Goal: Task Accomplishment & Management: Manage account settings

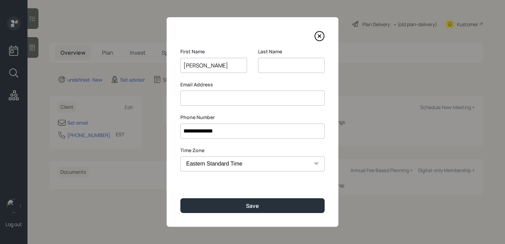
type input "[PERSON_NAME]"
click at [281, 68] on input at bounding box center [291, 65] width 67 height 15
type input "[PERSON_NAME]"
click at [248, 106] on div "**********" at bounding box center [253, 121] width 172 height 209
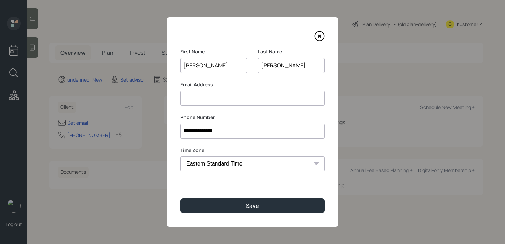
click at [254, 100] on input at bounding box center [252, 97] width 144 height 15
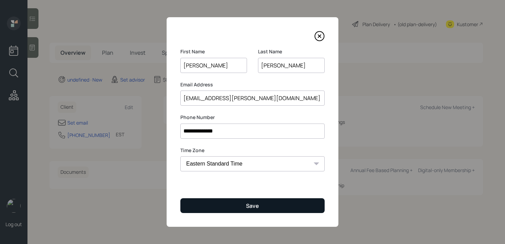
type input "[EMAIL_ADDRESS][PERSON_NAME][DOMAIN_NAME]"
click at [286, 200] on button "Save" at bounding box center [252, 205] width 144 height 15
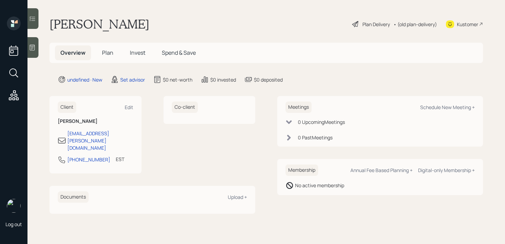
click at [28, 49] on div at bounding box center [32, 47] width 11 height 21
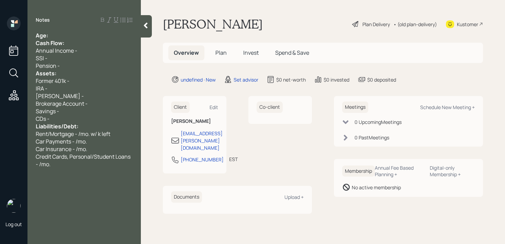
click at [79, 40] on div "Cash Flow:" at bounding box center [84, 43] width 97 height 8
click at [77, 37] on div "Age:" at bounding box center [84, 36] width 97 height 8
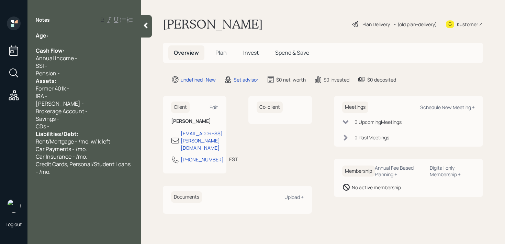
click at [74, 119] on div "Savings -" at bounding box center [84, 119] width 97 height 8
click at [72, 127] on div "CDs -" at bounding box center [84, 126] width 97 height 8
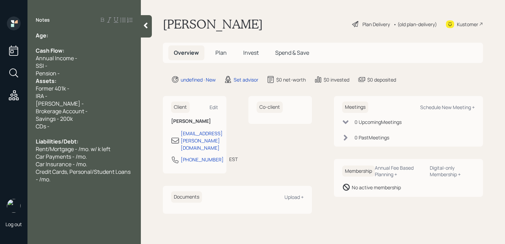
click at [75, 75] on div "Pension -" at bounding box center [84, 73] width 97 height 8
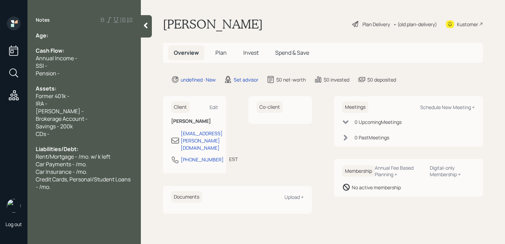
click at [75, 41] on div at bounding box center [84, 43] width 97 height 8
click at [79, 34] on div "Age:" at bounding box center [84, 36] width 97 height 8
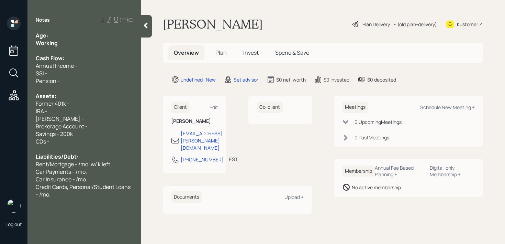
drag, startPoint x: 63, startPoint y: 44, endPoint x: 2, endPoint y: 44, distance: 60.5
click at [3, 44] on div "Log out Notes Age: Working Cash Flow: Annual Income - SSI - Pension - Assets: F…" at bounding box center [252, 122] width 505 height 244
click at [78, 36] on div "Age:" at bounding box center [84, 36] width 97 height 8
drag, startPoint x: 57, startPoint y: 36, endPoint x: 49, endPoint y: 36, distance: 7.9
click at [49, 36] on div "Age: [DEMOGRAPHIC_DATA]" at bounding box center [84, 36] width 97 height 8
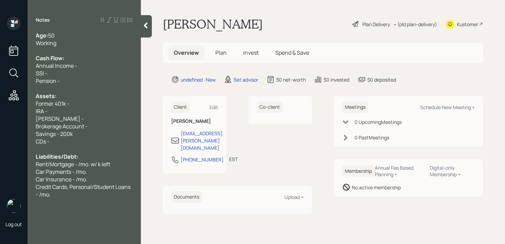
click at [87, 41] on div "Working" at bounding box center [84, 43] width 97 height 8
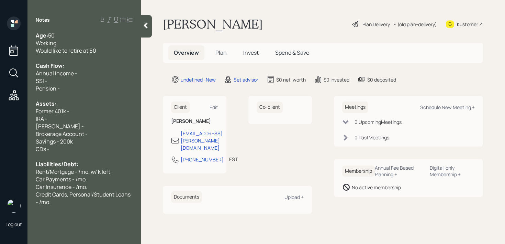
click at [98, 108] on div "Former 401k -" at bounding box center [84, 111] width 97 height 8
drag, startPoint x: 55, startPoint y: 110, endPoint x: 26, endPoint y: 110, distance: 28.9
click at [29, 110] on div "Age: [DEMOGRAPHIC_DATA] Working Would like to retire at 60 Cash Flow: Annual In…" at bounding box center [83, 119] width 113 height 174
click at [104, 112] on div "Current 401k -" at bounding box center [84, 111] width 97 height 8
drag, startPoint x: 56, startPoint y: 111, endPoint x: 3, endPoint y: 111, distance: 53.3
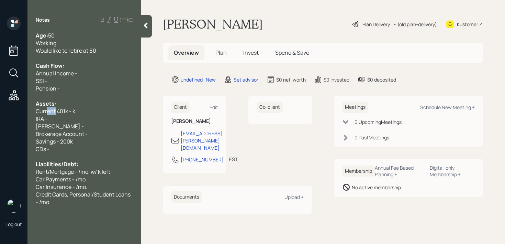
click at [3, 111] on div "Log out Notes Age: [DEMOGRAPHIC_DATA] Working Would like to retire at 60 Cash F…" at bounding box center [252, 122] width 505 height 244
click at [85, 141] on div "Savings - 200k" at bounding box center [84, 141] width 97 height 8
click at [88, 124] on div "[PERSON_NAME] -" at bounding box center [84, 126] width 97 height 8
click at [88, 119] on div "IRA -" at bounding box center [84, 119] width 97 height 8
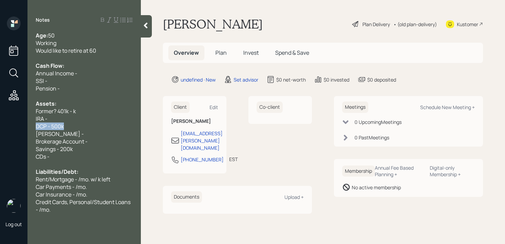
drag, startPoint x: 68, startPoint y: 126, endPoint x: 0, endPoint y: 126, distance: 67.7
click at [0, 126] on div "Log out Notes Age: [DEMOGRAPHIC_DATA] Working Would like to retire at 60 Cash F…" at bounding box center [252, 122] width 505 height 244
copy span "DCP - 500k"
click at [92, 113] on div "Former? 401k - k" at bounding box center [84, 111] width 97 height 8
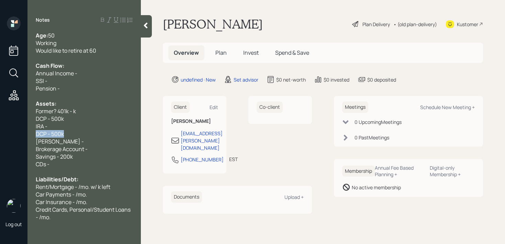
drag, startPoint x: 71, startPoint y: 136, endPoint x: 4, endPoint y: 132, distance: 66.5
click at [10, 136] on div "Log out Notes Age: [DEMOGRAPHIC_DATA] Working Would like to retire at 60 Cash F…" at bounding box center [252, 122] width 505 height 244
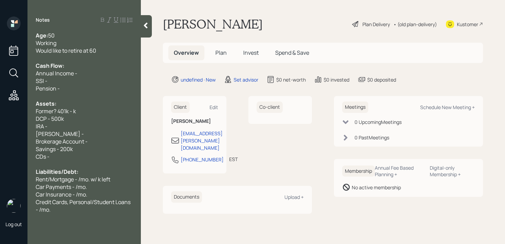
click at [54, 116] on span "DCP - 500k" at bounding box center [50, 119] width 28 height 8
click at [60, 122] on div "IRA -" at bounding box center [84, 126] width 97 height 8
click at [69, 121] on div "DCP - 900k" at bounding box center [84, 119] width 97 height 8
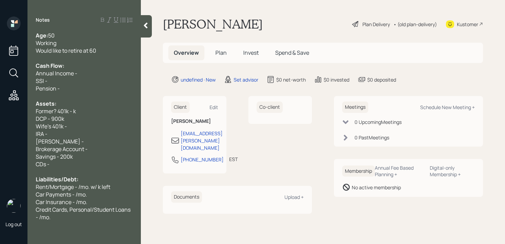
click at [101, 55] on div at bounding box center [84, 58] width 97 height 8
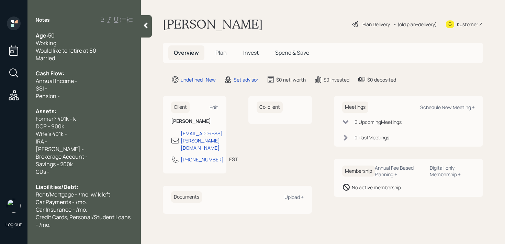
click at [85, 131] on div "Wife's 401k -" at bounding box center [84, 134] width 97 height 8
click at [90, 163] on div "Savings - 200k" at bounding box center [84, 164] width 97 height 8
drag, startPoint x: 89, startPoint y: 163, endPoint x: 62, endPoint y: 165, distance: 27.9
click at [62, 165] on div "Savings - 200k" at bounding box center [84, 164] width 97 height 8
drag, startPoint x: 58, startPoint y: 164, endPoint x: 30, endPoint y: 164, distance: 27.5
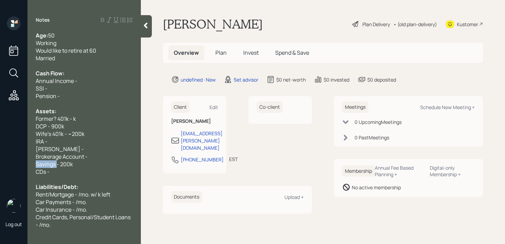
click at [30, 164] on div "Age: [DEMOGRAPHIC_DATA] Working Would like to retire at 60 Married Cash Flow: A…" at bounding box center [83, 130] width 113 height 197
click at [57, 168] on div "CDs -" at bounding box center [84, 172] width 97 height 8
click at [57, 167] on span "Savings - 200k" at bounding box center [54, 164] width 37 height 8
click at [114, 165] on div "Savings/Money Market- 200k" at bounding box center [84, 164] width 97 height 8
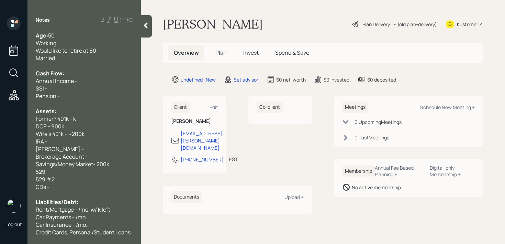
click at [102, 177] on div "529 #2" at bounding box center [84, 179] width 97 height 8
click at [106, 174] on div "529" at bounding box center [84, 172] width 97 height 8
click at [86, 181] on div "529 #2" at bounding box center [84, 179] width 97 height 8
click at [83, 151] on div "[PERSON_NAME] -" at bounding box center [84, 149] width 97 height 8
click at [106, 155] on div "Brokerage Account -" at bounding box center [84, 157] width 97 height 8
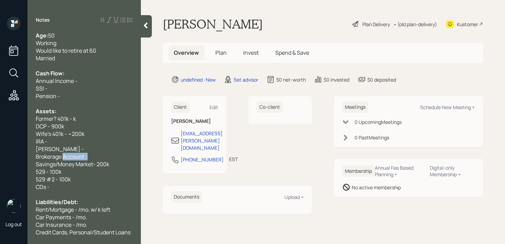
drag, startPoint x: 106, startPoint y: 155, endPoint x: 0, endPoint y: 155, distance: 106.2
click at [0, 155] on div "Log out Notes Age: [DEMOGRAPHIC_DATA] Working Would like to retire at 60 Marrie…" at bounding box center [252, 122] width 505 height 244
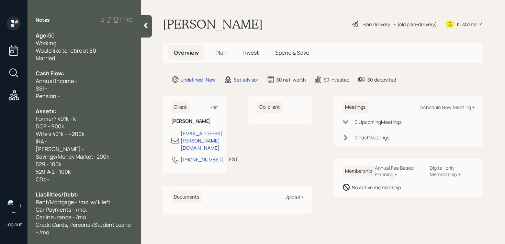
click at [58, 118] on span "Former? 401k - k" at bounding box center [56, 119] width 40 height 8
click at [59, 140] on div "IRA -" at bounding box center [84, 141] width 97 height 8
click at [75, 168] on div "529 #2 - 100k" at bounding box center [84, 172] width 97 height 8
click at [79, 121] on div "Former 401k - k" at bounding box center [84, 119] width 97 height 8
drag, startPoint x: 54, startPoint y: 120, endPoint x: 5, endPoint y: 120, distance: 49.1
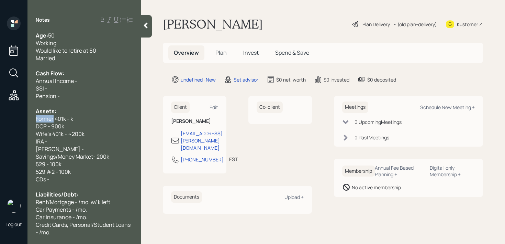
click at [5, 120] on div "Log out Notes Age: [DEMOGRAPHIC_DATA] Working Would like to retire at 60 Marrie…" at bounding box center [252, 122] width 505 height 244
click at [102, 120] on div "Current 401k - k" at bounding box center [84, 119] width 97 height 8
click at [94, 120] on span "Current 401k - k (cannot contribute)" at bounding box center [81, 119] width 91 height 8
click at [75, 119] on span "Current 401k - k (can't contribute)" at bounding box center [78, 119] width 85 height 8
drag, startPoint x: 51, startPoint y: 179, endPoint x: 2, endPoint y: 179, distance: 48.1
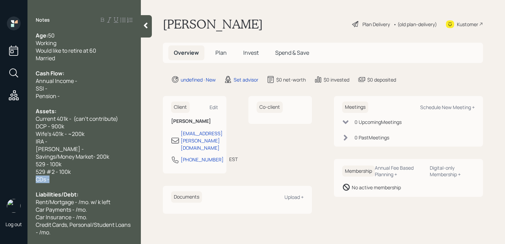
click at [2, 179] on div "Log out Notes Age: [DEMOGRAPHIC_DATA] Working Would like to retire at 60 Marrie…" at bounding box center [252, 122] width 505 height 244
click at [116, 119] on span "Current 401k - (can't contribute)" at bounding box center [77, 119] width 82 height 8
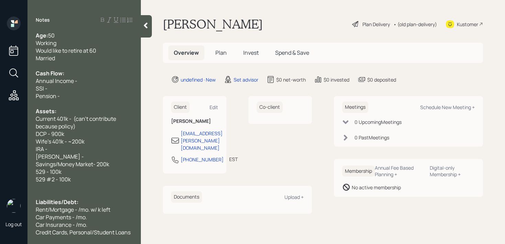
click at [71, 118] on span "Current 401k - (can't contribute because policy)" at bounding box center [76, 122] width 81 height 15
click at [75, 127] on span "Current 401k - 500k (can't contribute because policy)" at bounding box center [83, 122] width 95 height 15
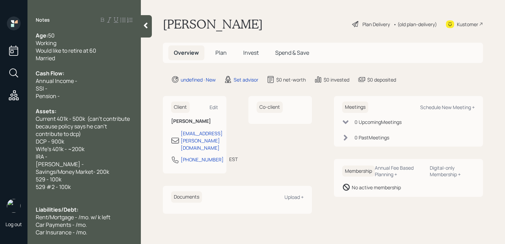
scroll to position [15, 0]
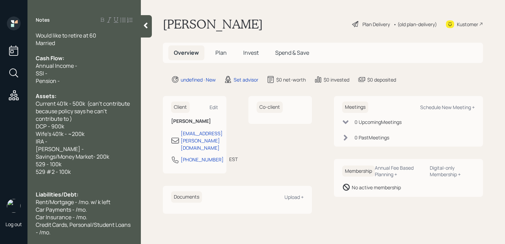
click at [109, 110] on span "Current 401k - 500k (can't contribute because policy says he can't contribute t…" at bounding box center [83, 111] width 95 height 23
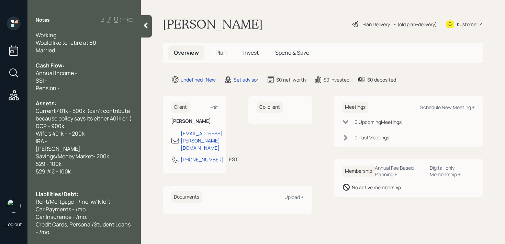
scroll to position [8, 0]
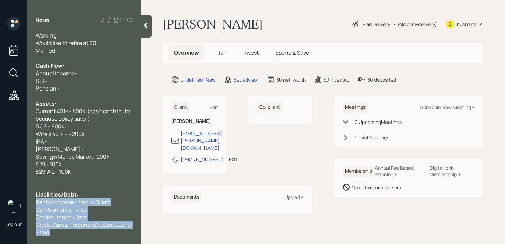
drag, startPoint x: 60, startPoint y: 234, endPoint x: 35, endPoint y: 203, distance: 39.1
click at [35, 203] on div "Age: [DEMOGRAPHIC_DATA] Working Would like to retire at 60 Married Cash Flow: A…" at bounding box center [83, 134] width 113 height 204
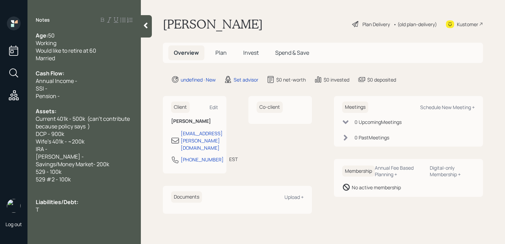
scroll to position [0, 0]
click at [88, 80] on div "Annual Income -" at bounding box center [84, 81] width 97 height 8
drag, startPoint x: 70, startPoint y: 96, endPoint x: 30, endPoint y: 91, distance: 40.5
click at [30, 91] on div "Age: [DEMOGRAPHIC_DATA] Working Would like to retire at 60 Married Cash Flow: A…" at bounding box center [83, 122] width 113 height 181
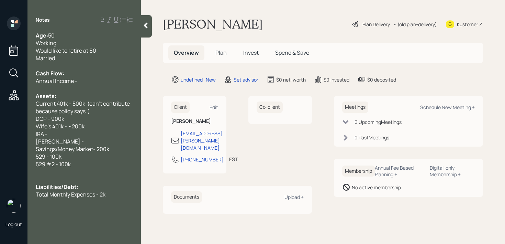
click at [86, 111] on span "Current 401k - 500k (can't contribute because policy says )" at bounding box center [83, 107] width 95 height 15
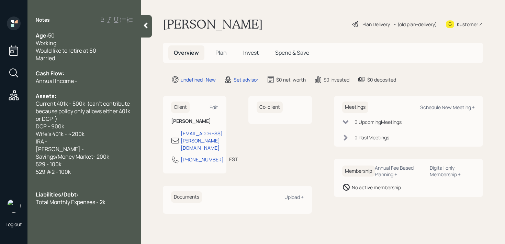
click at [95, 145] on div "[PERSON_NAME] -" at bounding box center [84, 149] width 97 height 8
click at [98, 192] on div "Liabilities/Debt:" at bounding box center [84, 194] width 97 height 8
click at [110, 202] on div "Total Monthly Expenses - 2k" at bounding box center [84, 202] width 97 height 8
click at [102, 77] on div "Annual Income -" at bounding box center [84, 81] width 97 height 8
click at [149, 25] on icon at bounding box center [145, 25] width 7 height 7
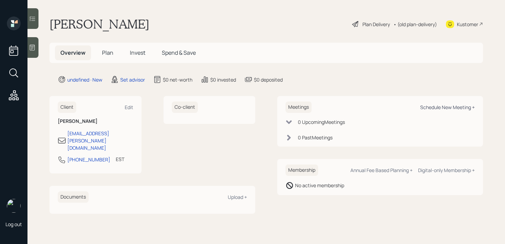
click at [440, 104] on div "Schedule New Meeting +" at bounding box center [447, 107] width 55 height 7
select select "round-[PERSON_NAME]"
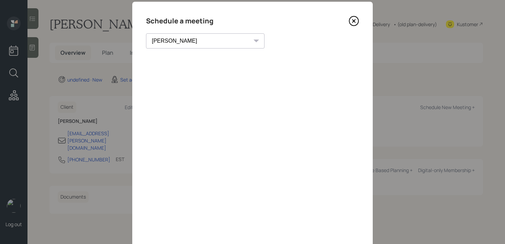
scroll to position [15, 0]
click at [354, 23] on icon at bounding box center [354, 21] width 10 height 10
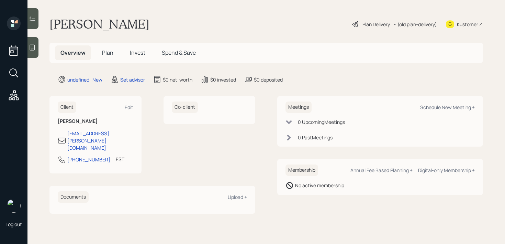
click at [35, 46] on icon at bounding box center [32, 48] width 5 height 6
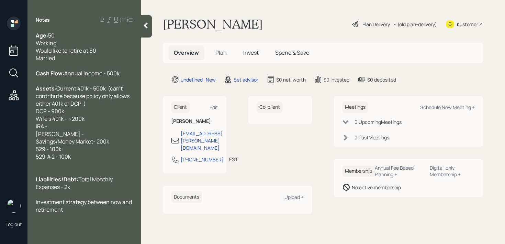
click at [73, 160] on div "Assets: Current 401k - 500k (can't contribute because policy only allows either…" at bounding box center [84, 123] width 97 height 76
click at [102, 213] on div "investment strategy between now and retirement" at bounding box center [84, 205] width 97 height 15
drag, startPoint x: 70, startPoint y: 152, endPoint x: 26, endPoint y: 142, distance: 44.4
click at [26, 142] on div "Log out Notes Age: [DEMOGRAPHIC_DATA] Working Would like to retire at 60 Marrie…" at bounding box center [252, 122] width 505 height 244
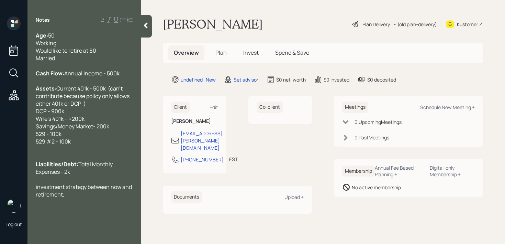
click at [96, 198] on div "investment strategy between now and retirement," at bounding box center [84, 190] width 97 height 15
click at [86, 103] on span "Current 401k - 500k (can't contribute because policy only allows either 401k or…" at bounding box center [83, 115] width 95 height 60
click at [466, 20] on div "Kustomer" at bounding box center [464, 23] width 37 height 15
click at [116, 183] on div at bounding box center [84, 179] width 97 height 8
click at [37, 183] on span "Overall" at bounding box center [45, 179] width 18 height 8
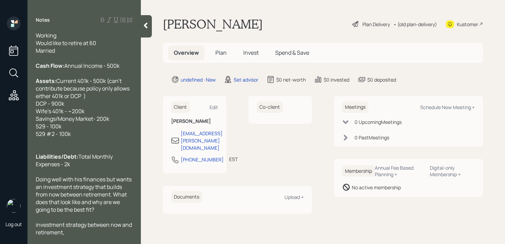
scroll to position [23, 0]
click at [65, 208] on span "Doing well with his finances but wants an investment strategy that builds from …" at bounding box center [84, 194] width 97 height 38
click at [74, 209] on div "Doing well with his finances but wants an investment strategy that builds from …" at bounding box center [84, 194] width 97 height 38
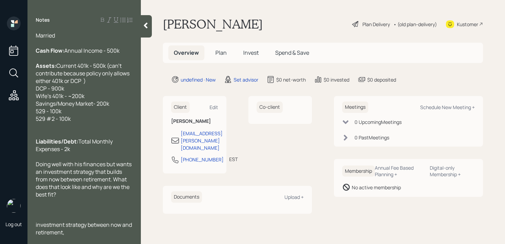
scroll to position [38, 0]
drag, startPoint x: 79, startPoint y: 233, endPoint x: 29, endPoint y: 224, distance: 50.6
click at [29, 224] on div "Age: [DEMOGRAPHIC_DATA] Working Would like to retire at 60 Married Cash Flow: A…" at bounding box center [83, 134] width 113 height 204
click at [67, 213] on div at bounding box center [84, 217] width 97 height 8
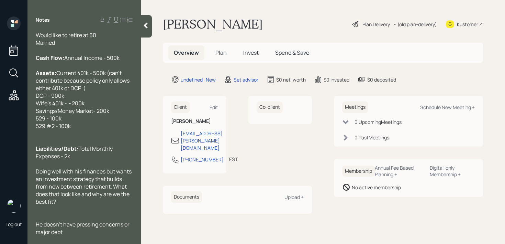
scroll to position [23, 0]
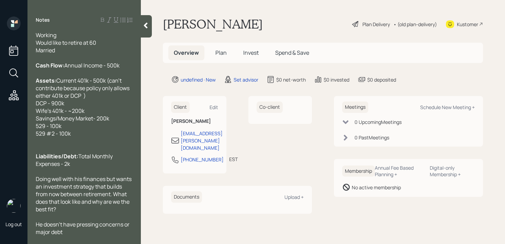
click at [76, 231] on div "He doesn't have pressing concerns or major debt" at bounding box center [84, 227] width 97 height 15
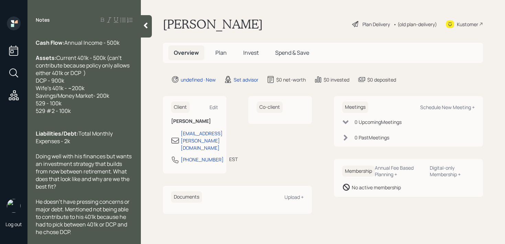
scroll to position [45, 0]
click at [37, 104] on span "Current 401k - 500k (can't contribute because policy only allows either 401k or…" at bounding box center [83, 84] width 95 height 60
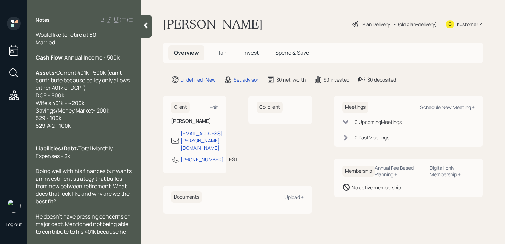
scroll to position [0, 0]
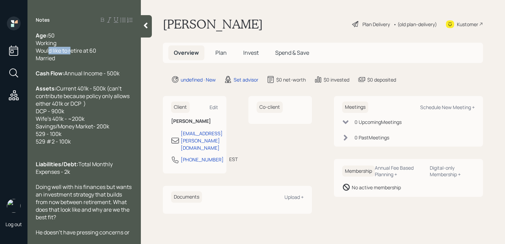
drag, startPoint x: 68, startPoint y: 51, endPoint x: 19, endPoint y: 51, distance: 49.8
click at [19, 51] on div "Log out Notes Age: [DEMOGRAPHIC_DATA] Working Would like to retire at 60 Marrie…" at bounding box center [252, 122] width 505 height 244
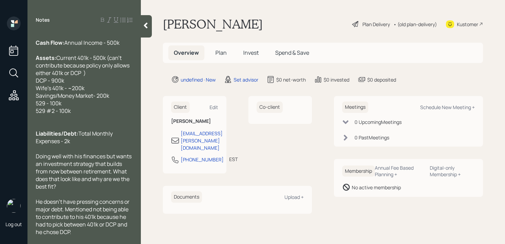
click at [83, 234] on div "He doesn't have pressing concerns or major debt. Mentioned not being able to co…" at bounding box center [84, 217] width 97 height 38
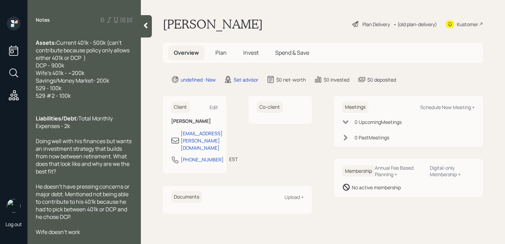
scroll to position [0, 0]
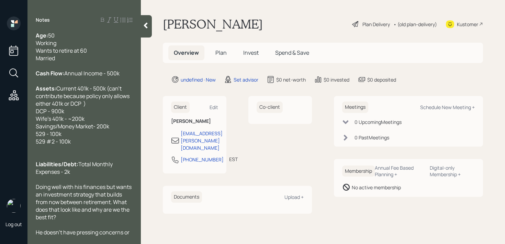
click at [146, 27] on icon at bounding box center [146, 26] width 4 height 6
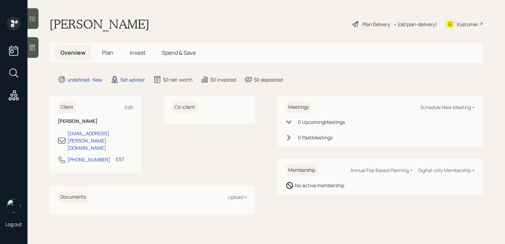
click at [229, 27] on div "[PERSON_NAME] Plan Delivery • (old plan-delivery) Kustomer" at bounding box center [266, 23] width 434 height 15
